Goal: Check status

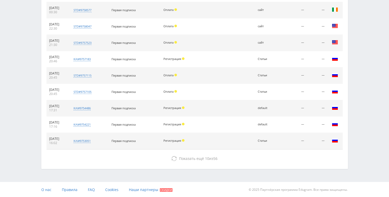
scroll to position [239, 0]
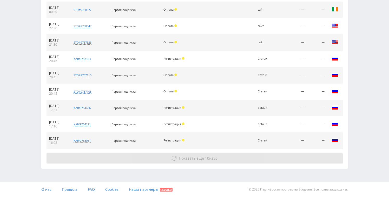
click at [197, 161] on button "Показать ещё 10 из 56" at bounding box center [195, 158] width 296 height 10
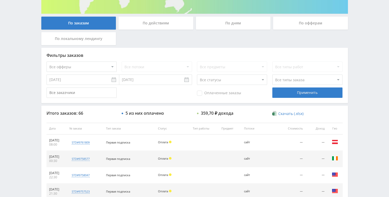
scroll to position [0, 0]
